Goal: Understand process/instructions

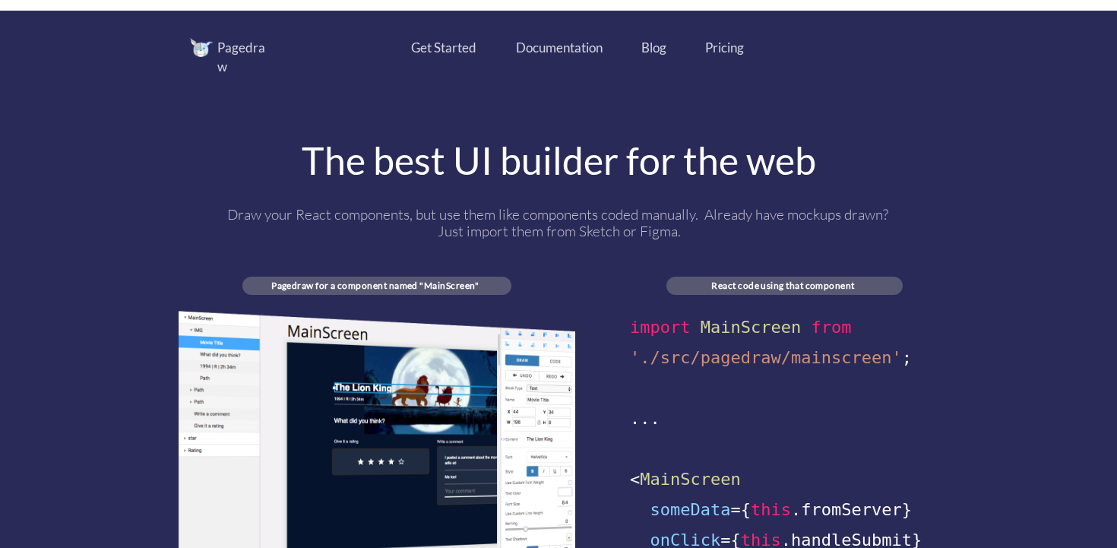
scroll to position [717, 0]
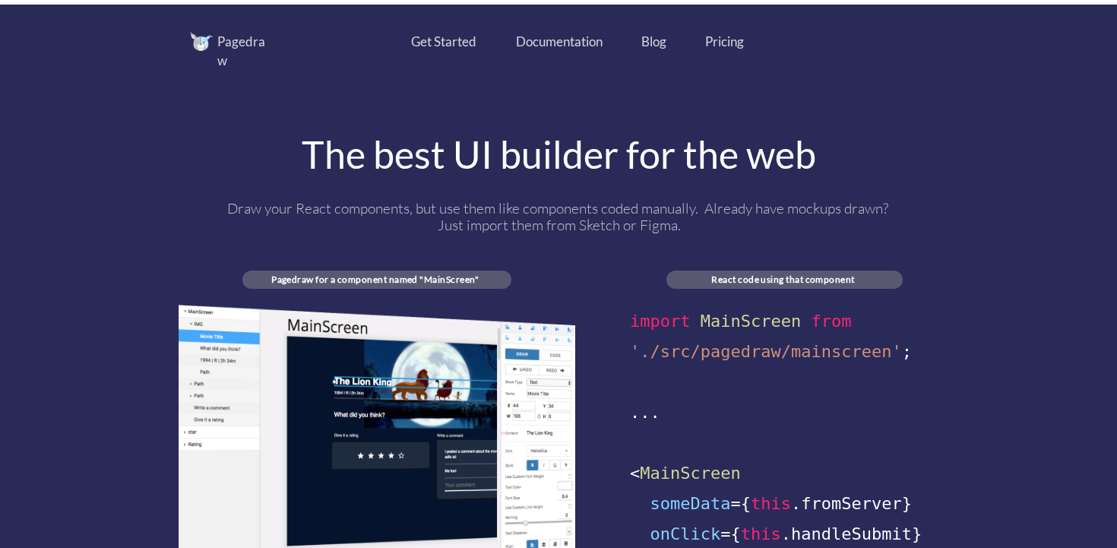
click at [454, 283] on div "Pagedraw Get Started Documentation Blog Pricing The best UI builder for the web…" at bounding box center [559, 350] width 761 height 636
drag, startPoint x: 453, startPoint y: 263, endPoint x: 476, endPoint y: 274, distance: 25.5
click at [476, 274] on div "Pagedraw Get Started Documentation Blog Pricing The best UI builder for the web…" at bounding box center [559, 350] width 761 height 636
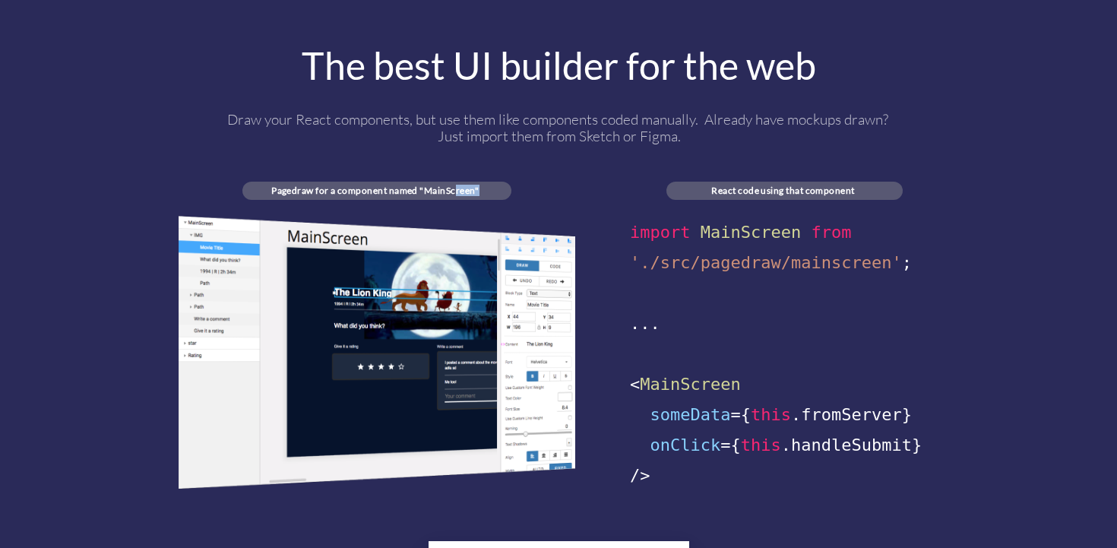
scroll to position [850, 0]
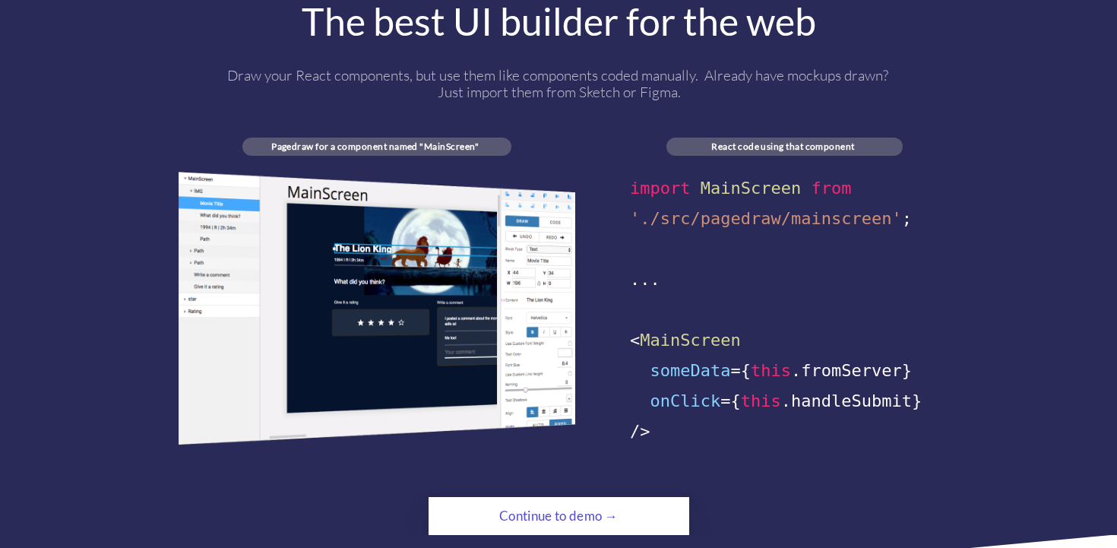
click at [684, 209] on span "'./src/pagedraw/mainscreen'" at bounding box center [766, 218] width 272 height 19
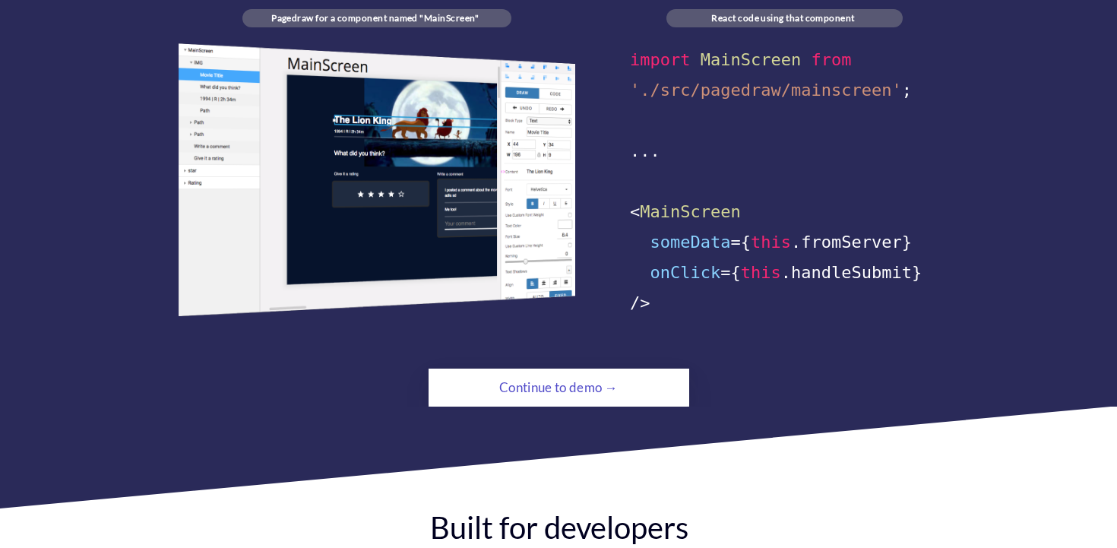
scroll to position [1017, 0]
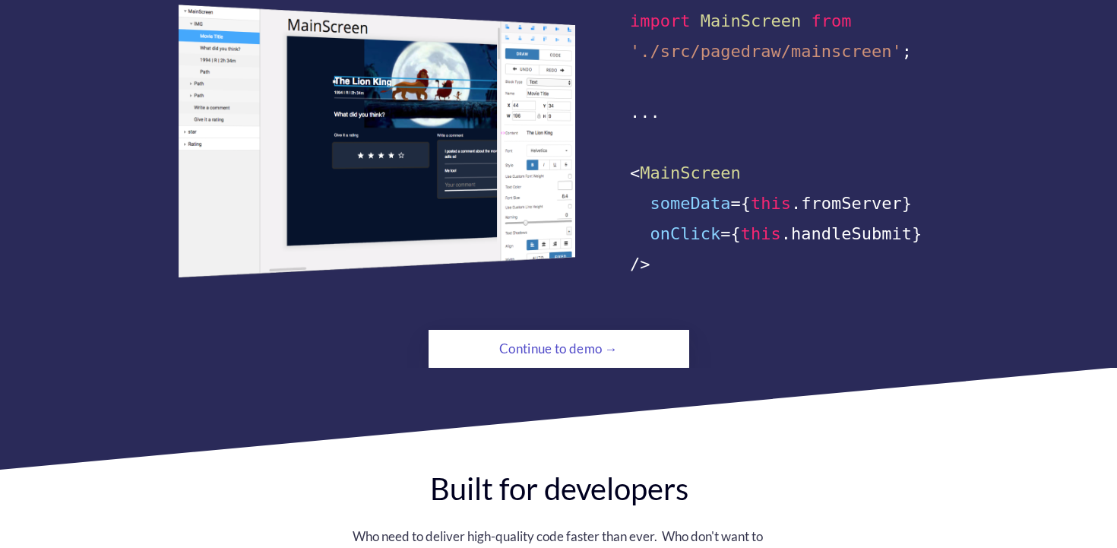
click at [623, 295] on div "Pagedraw Get Started Documentation Blog Pricing The best UI builder for the web…" at bounding box center [559, 50] width 761 height 636
click at [615, 330] on div "Continue to demo →" at bounding box center [559, 349] width 261 height 38
click at [613, 334] on div "Continue to demo →" at bounding box center [559, 349] width 178 height 30
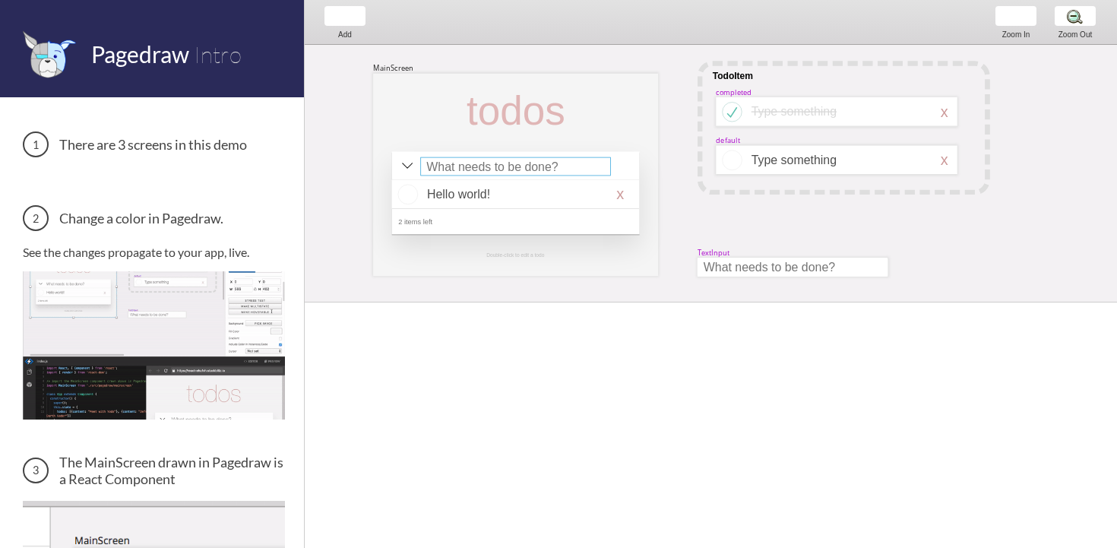
click at [584, 174] on div at bounding box center [515, 166] width 190 height 19
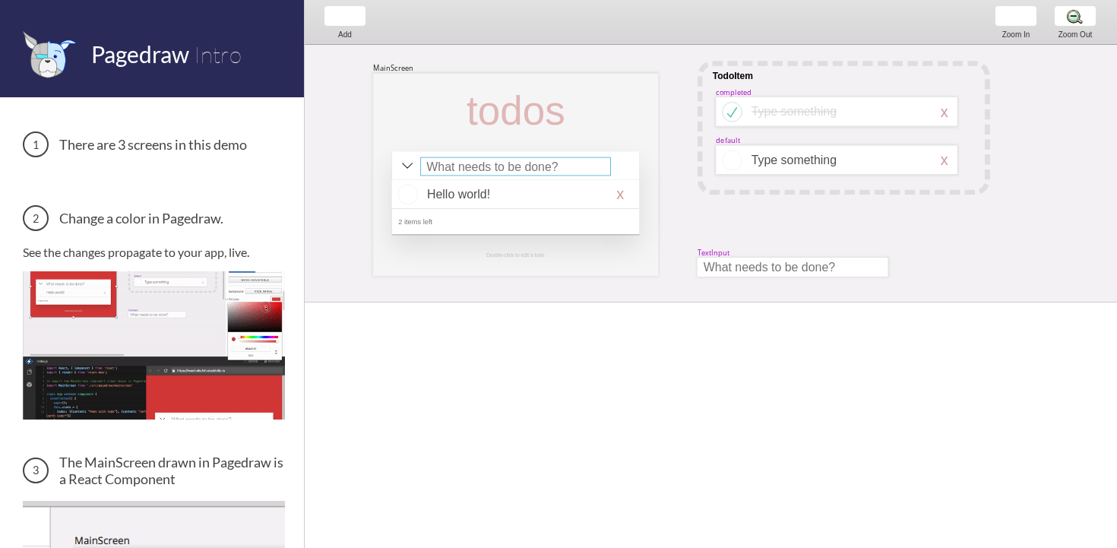
select select "15"
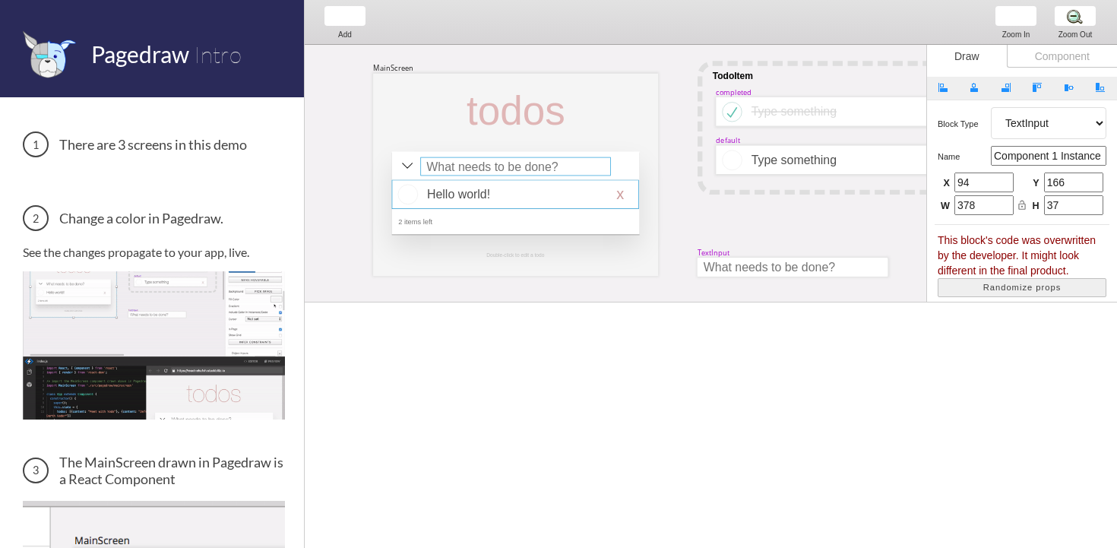
scroll to position [2, 0]
